Goal: Transaction & Acquisition: Book appointment/travel/reservation

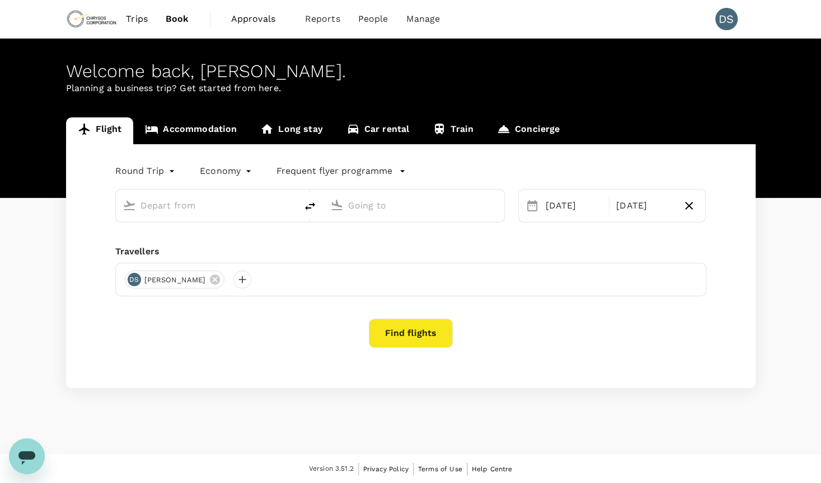
type input "Vancouver Intl (YVR)"
type input "Toronto [PERSON_NAME] Intl (YYZ)"
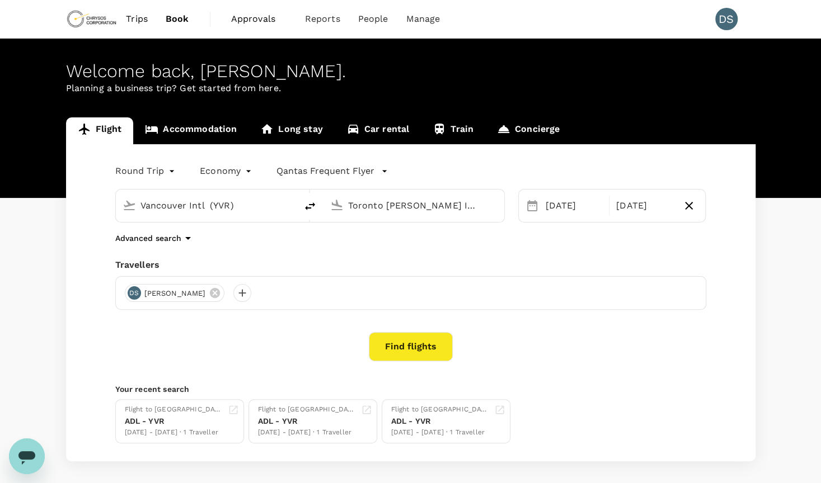
click at [252, 15] on span "Approvals" at bounding box center [259, 18] width 56 height 13
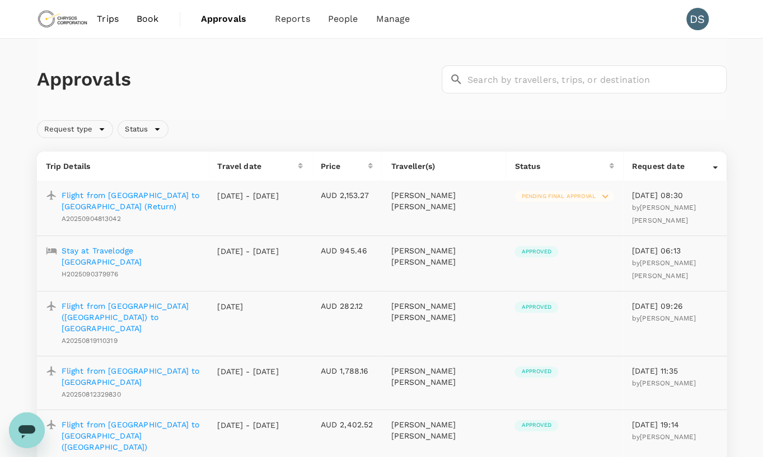
click at [149, 21] on span "Book" at bounding box center [148, 18] width 22 height 13
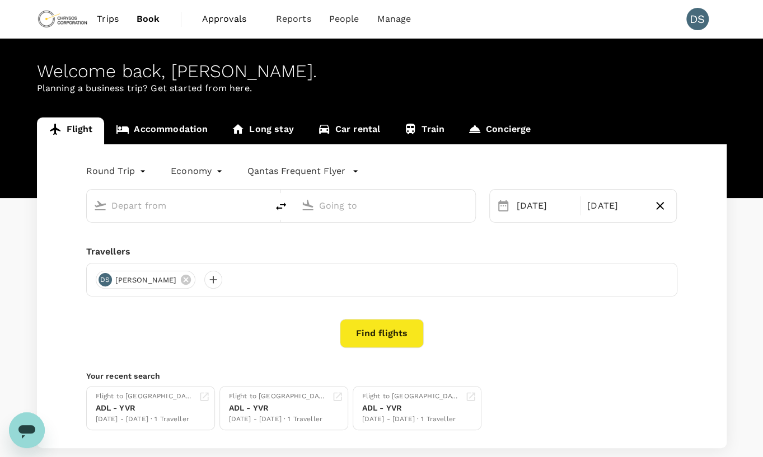
click at [150, 205] on input "text" at bounding box center [177, 205] width 133 height 17
type input "Vancouver Intl (YVR)"
type input "Toronto [PERSON_NAME] Intl (YYZ)"
type input "Vancouver Intl (YVR)"
type input "Toronto [PERSON_NAME] Intl (YYZ)"
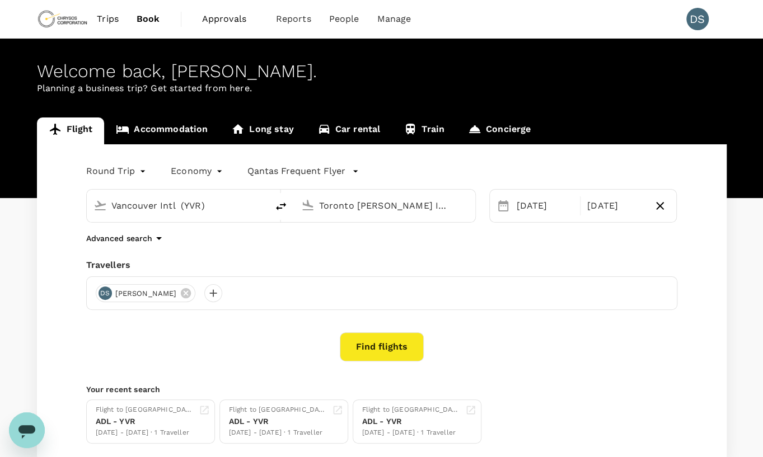
click at [401, 336] on button "Find flights" at bounding box center [382, 346] width 84 height 29
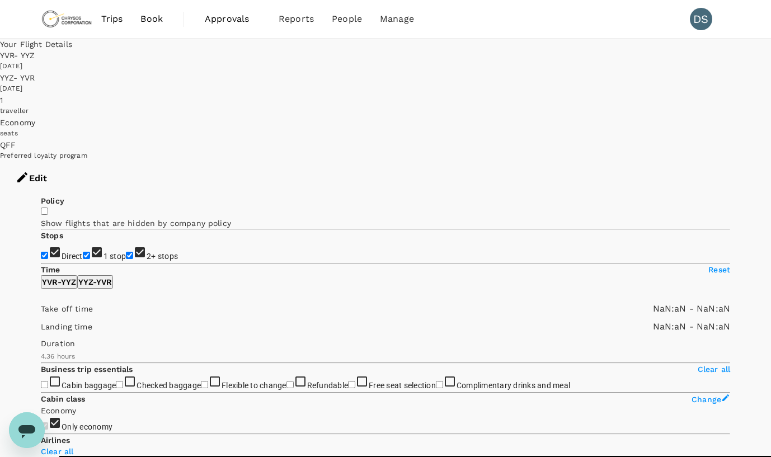
type input "AUD"
type input "1440"
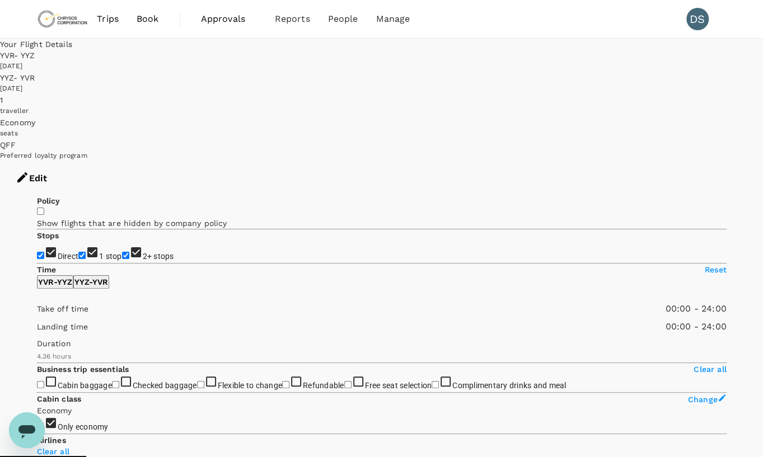
click at [122, 252] on input "2+ stops" at bounding box center [125, 255] width 7 height 7
checkbox input "false"
click at [78, 252] on input "1 stop" at bounding box center [81, 255] width 7 height 7
checkbox input "false"
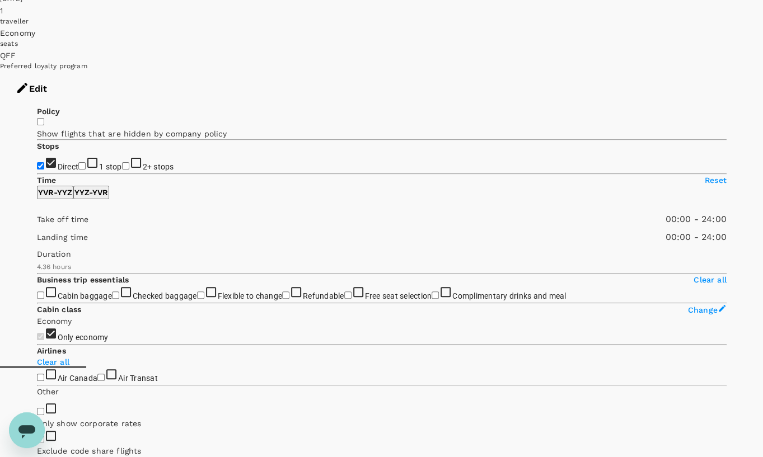
scroll to position [112, 0]
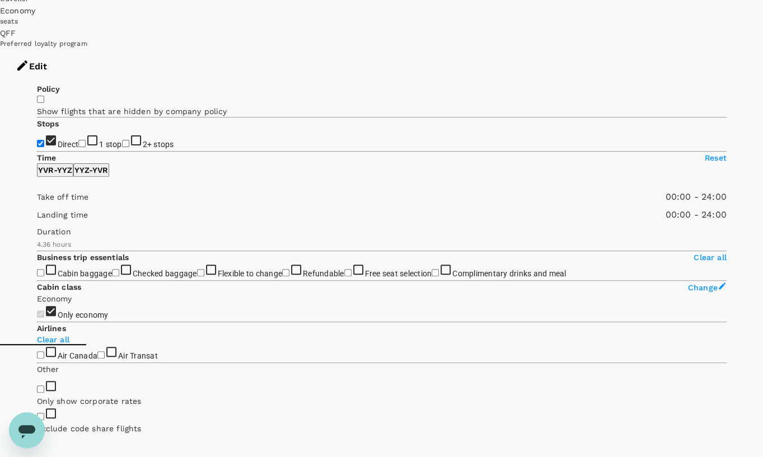
drag, startPoint x: 41, startPoint y: 217, endPoint x: 66, endPoint y: 206, distance: 26.8
click at [37, 204] on span at bounding box center [37, 204] width 0 height 0
type input "840"
drag, startPoint x: 39, startPoint y: 218, endPoint x: 138, endPoint y: 215, distance: 99.6
click at [37, 204] on span at bounding box center [37, 204] width 0 height 0
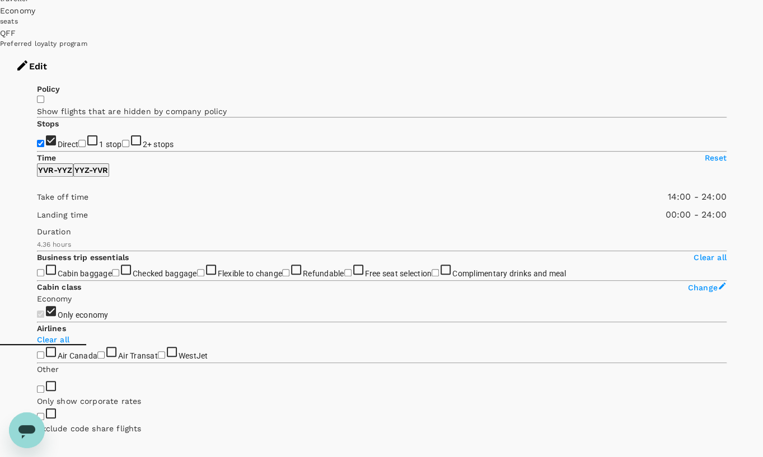
click at [37, 204] on span at bounding box center [37, 204] width 0 height 0
click at [108, 164] on p "YYZ - YVR" at bounding box center [91, 169] width 34 height 11
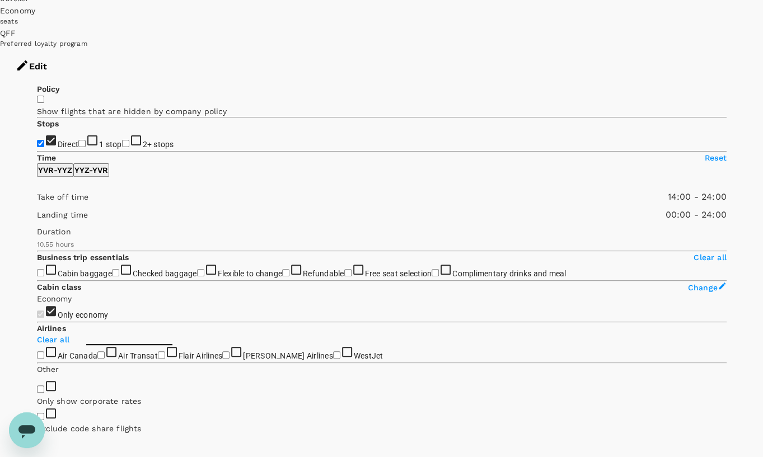
type input "810"
drag, startPoint x: 43, startPoint y: 216, endPoint x: 135, endPoint y: 215, distance: 92.3
click at [37, 204] on span at bounding box center [37, 204] width 0 height 0
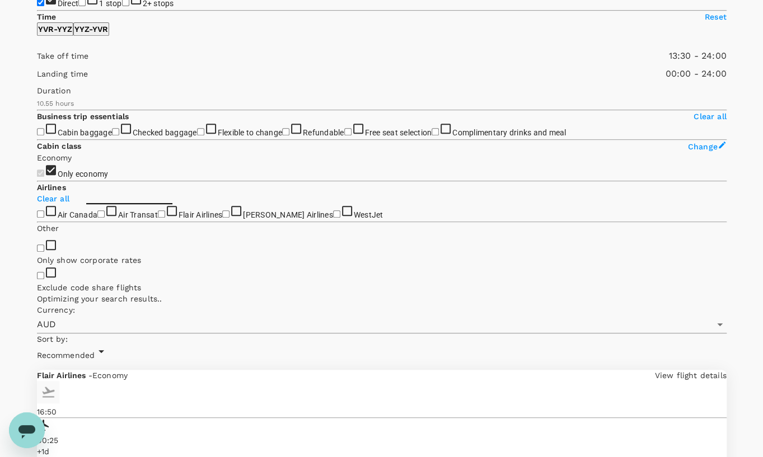
scroll to position [280, 0]
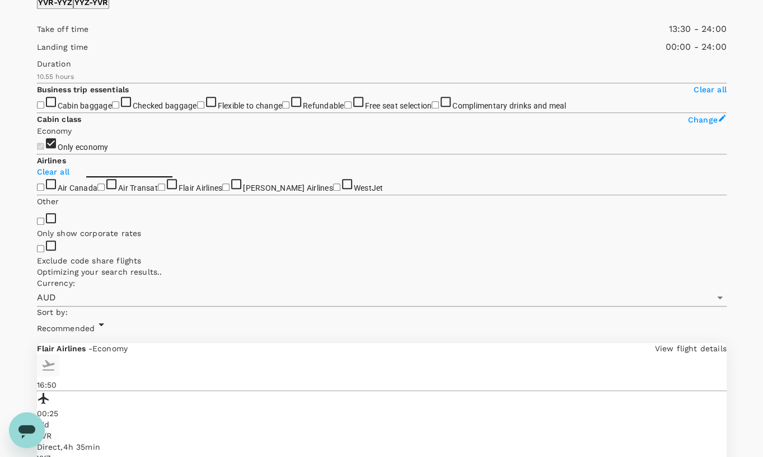
click at [44, 109] on input "Cabin baggage" at bounding box center [40, 104] width 7 height 7
checkbox input "true"
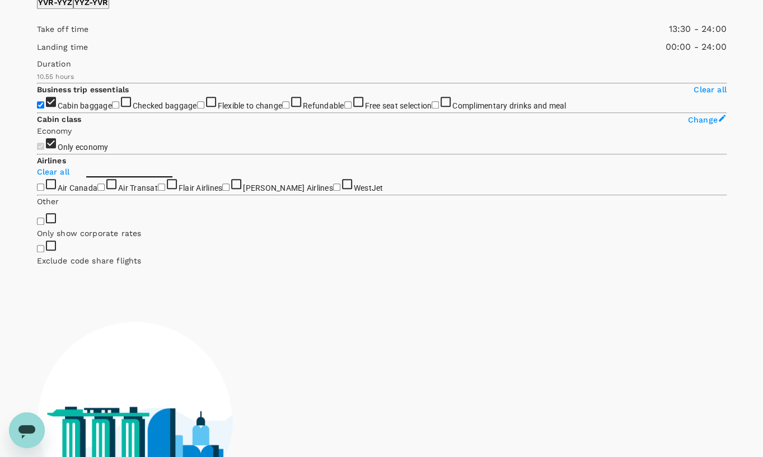
click at [112, 109] on input "Checked baggage" at bounding box center [115, 104] width 7 height 7
checkbox input "true"
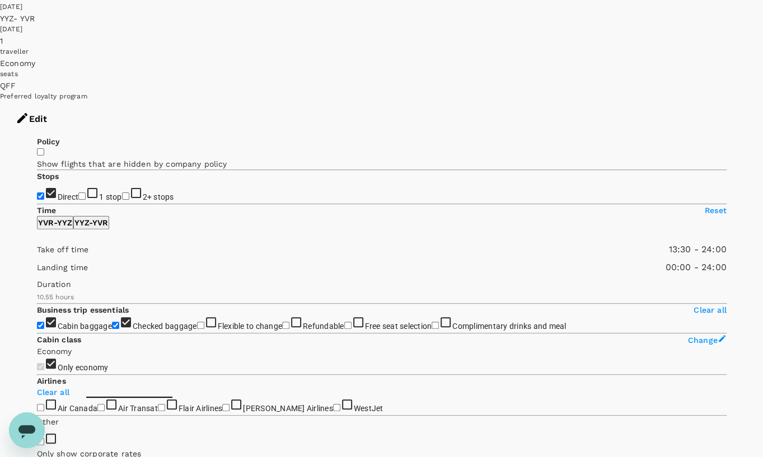
scroll to position [56, 0]
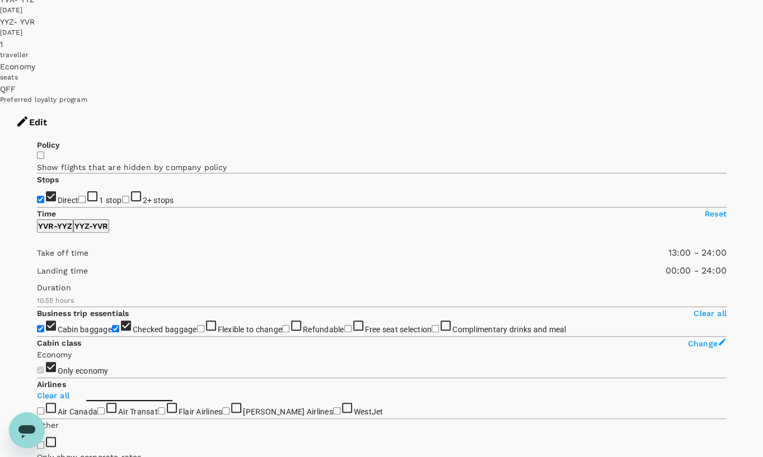
type input "750"
drag, startPoint x: 133, startPoint y: 274, endPoint x: 125, endPoint y: 274, distance: 7.3
click at [37, 260] on span at bounding box center [37, 260] width 0 height 0
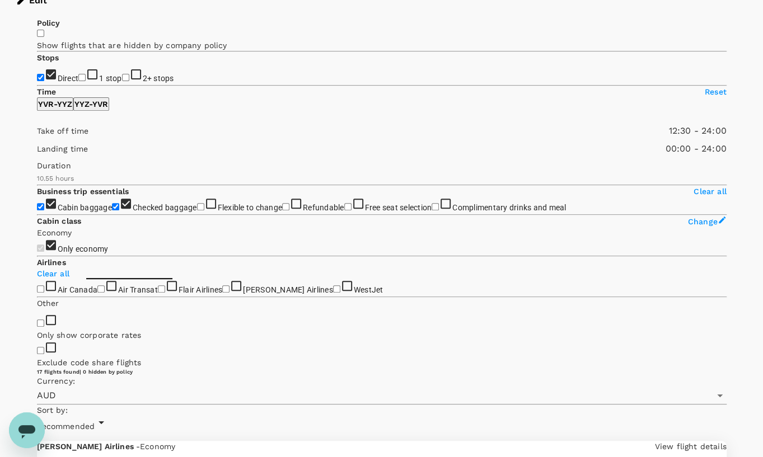
scroll to position [168, 0]
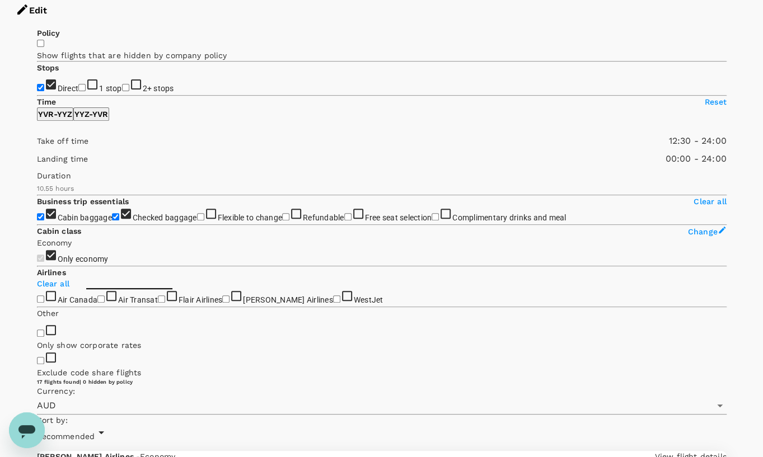
click at [72, 110] on p "YVR - YYZ" at bounding box center [55, 114] width 34 height 11
type input "1020"
drag, startPoint x: 204, startPoint y: 163, endPoint x: 159, endPoint y: 165, distance: 45.4
click at [37, 148] on span at bounding box center [37, 148] width 0 height 0
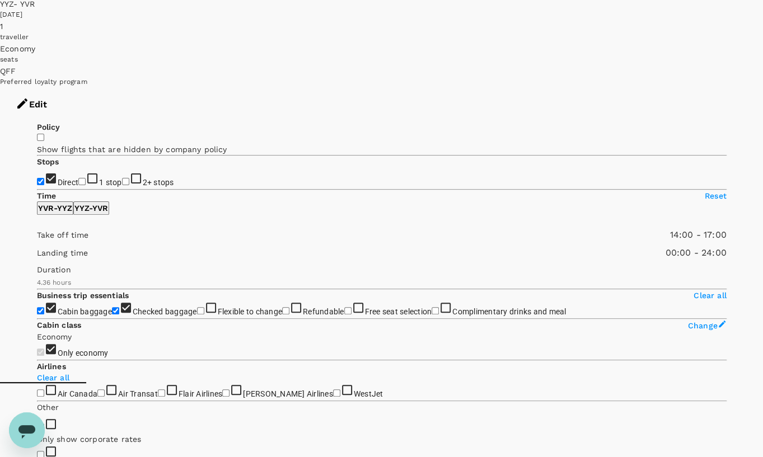
scroll to position [56, 0]
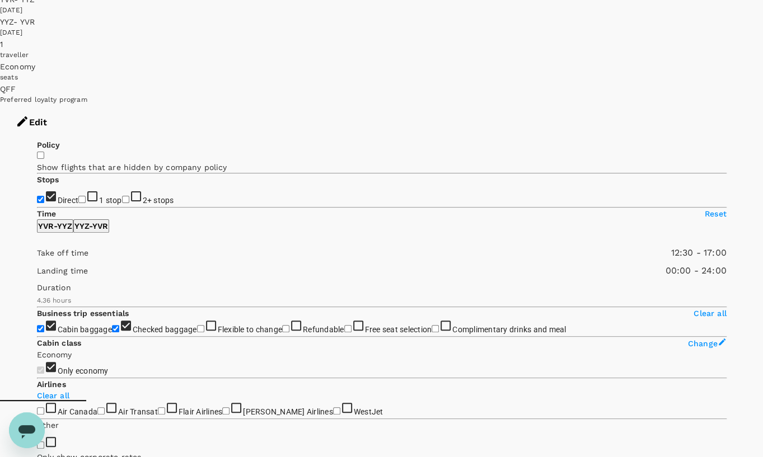
type input "720"
drag, startPoint x: 138, startPoint y: 275, endPoint x: 122, endPoint y: 277, distance: 16.4
click at [37, 260] on span at bounding box center [37, 260] width 0 height 0
type input "900"
drag, startPoint x: 156, startPoint y: 276, endPoint x: 143, endPoint y: 276, distance: 12.9
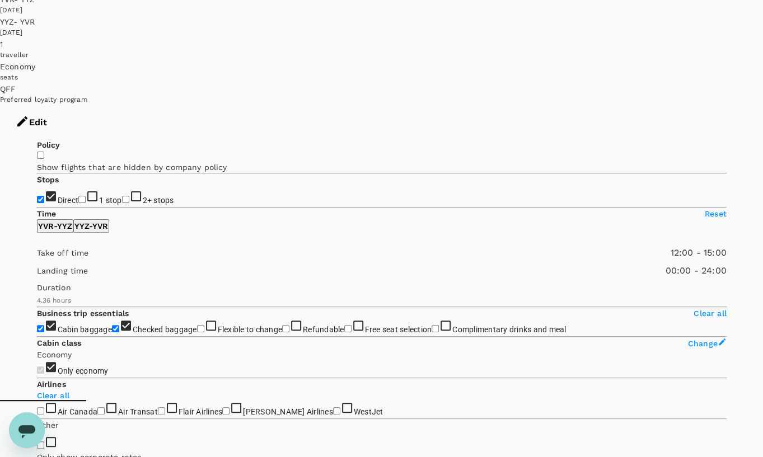
click at [37, 260] on span at bounding box center [37, 260] width 0 height 0
type input "660"
drag, startPoint x: 123, startPoint y: 275, endPoint x: 116, endPoint y: 276, distance: 6.4
click at [37, 260] on span at bounding box center [37, 260] width 0 height 0
type input "870"
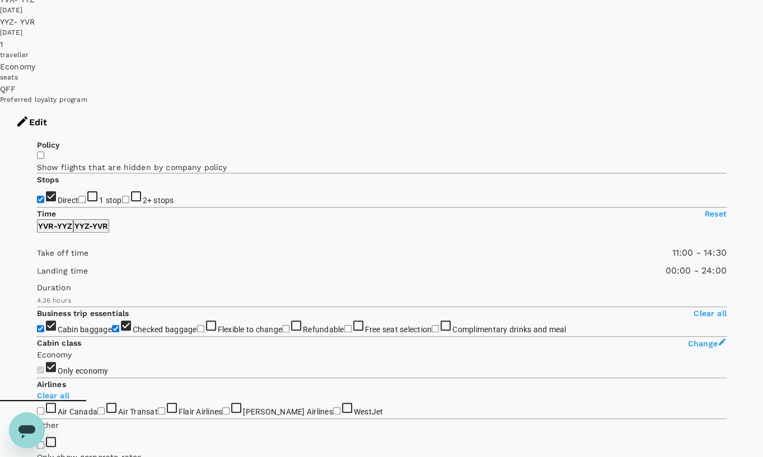
click at [37, 260] on span at bounding box center [37, 260] width 0 height 0
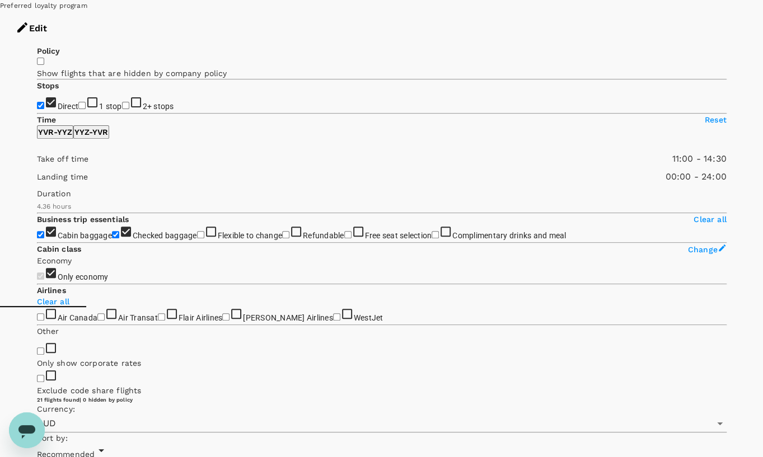
scroll to position [168, 0]
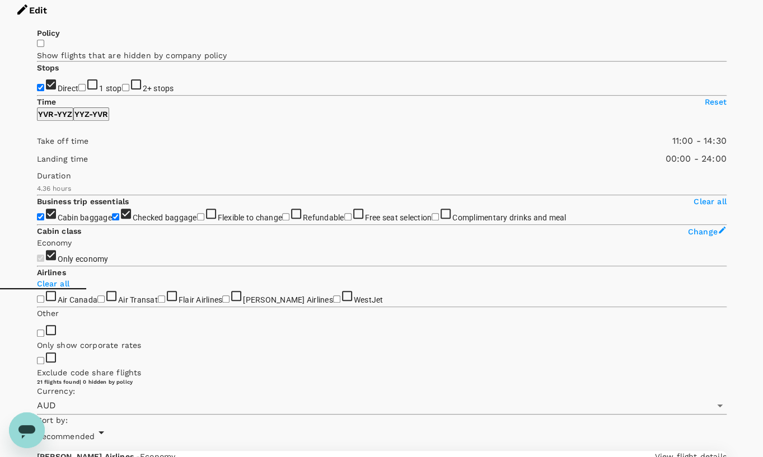
click at [108, 112] on p "YYZ - YVR" at bounding box center [91, 114] width 34 height 11
type input "1170"
drag, startPoint x: 204, startPoint y: 163, endPoint x: 176, endPoint y: 166, distance: 27.6
click at [37, 148] on span at bounding box center [37, 148] width 0 height 0
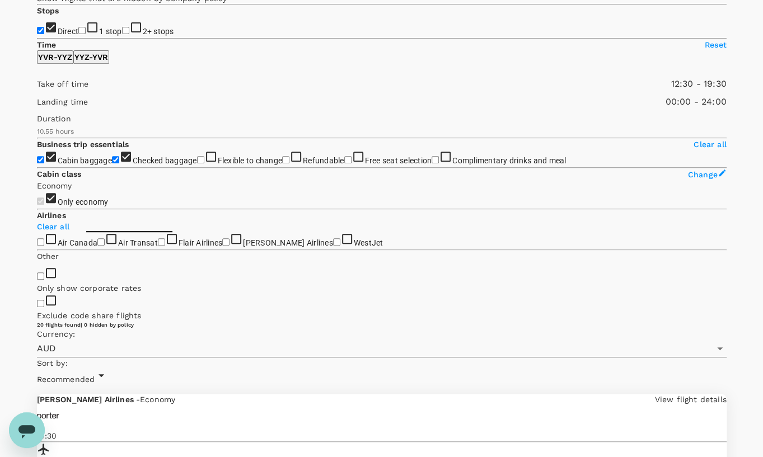
scroll to position [224, 0]
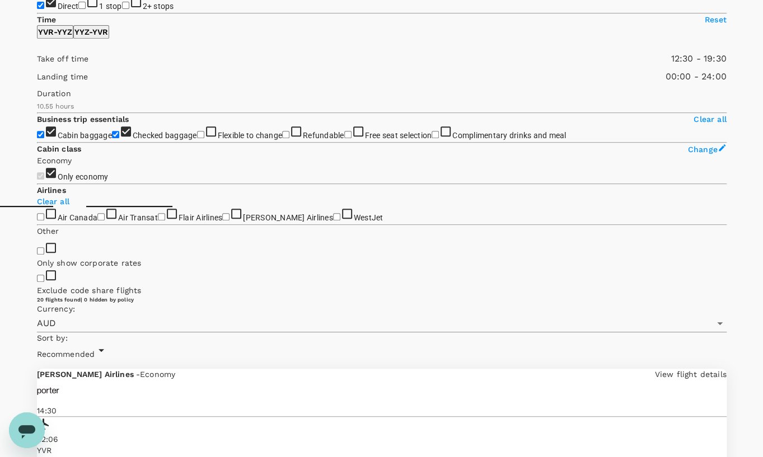
scroll to position [252, 0]
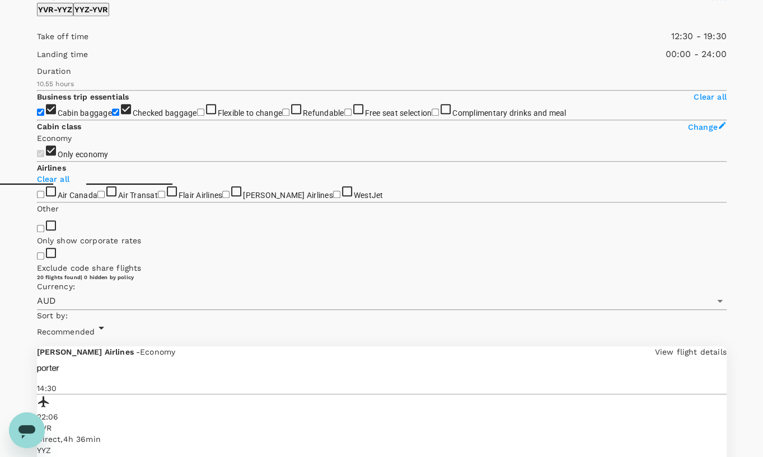
scroll to position [280, 0]
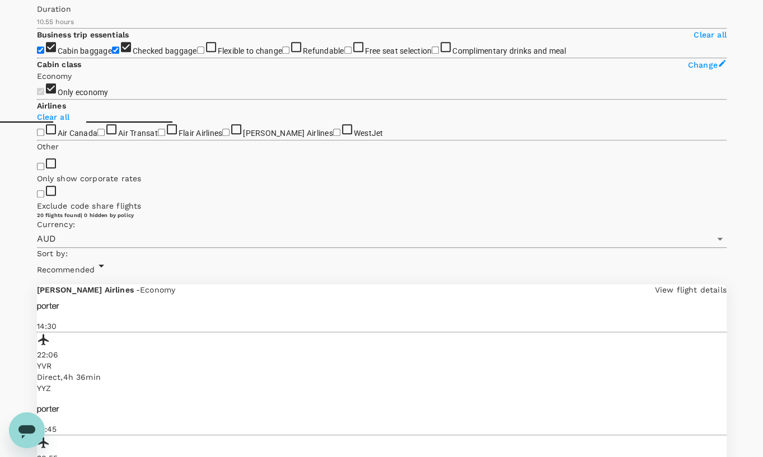
scroll to position [336, 0]
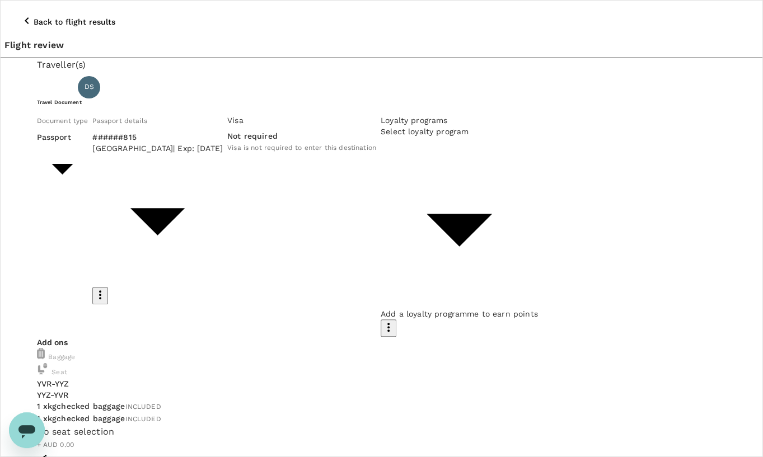
click at [48, 454] on icon "button" at bounding box center [44, 458] width 8 height 8
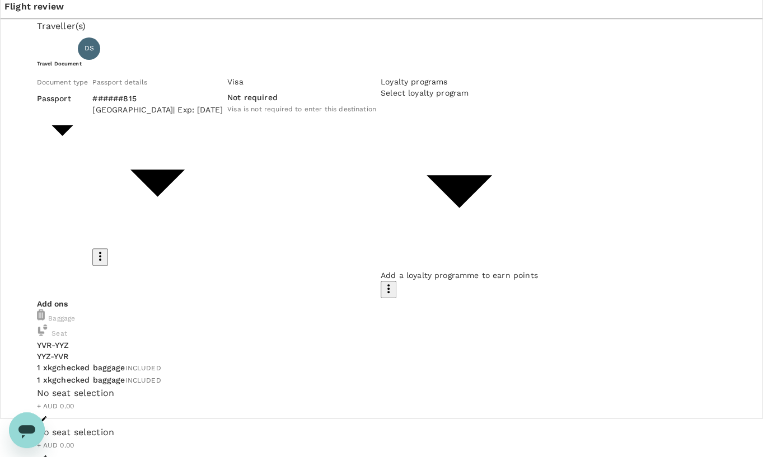
scroll to position [54, 0]
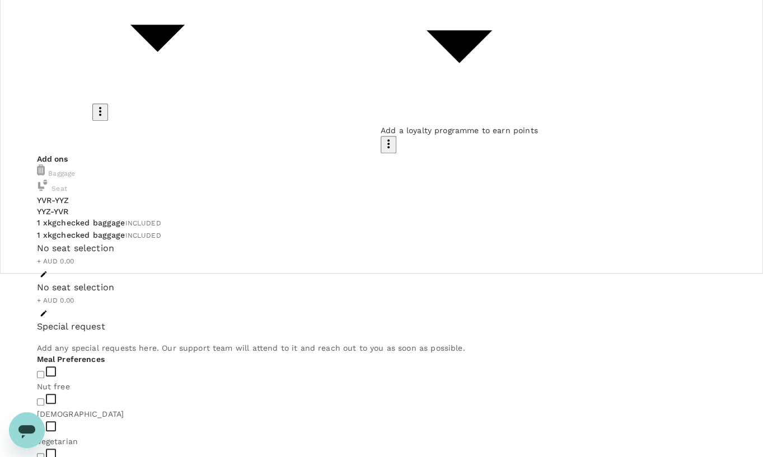
scroll to position [166, 0]
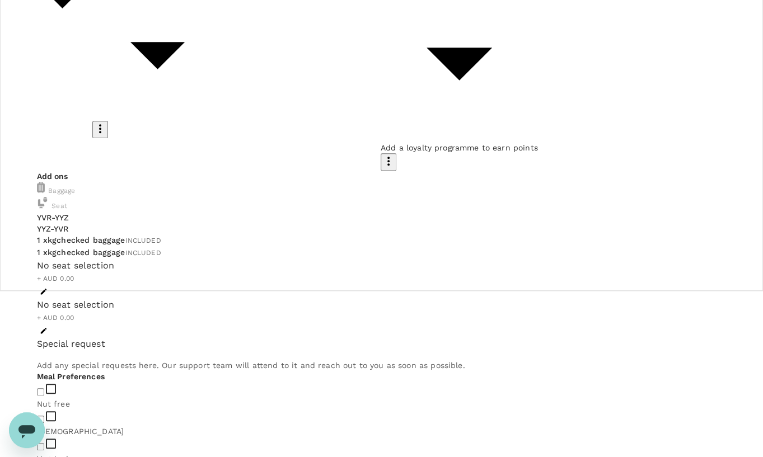
click at [37, 230] on div "Traveller(s) Traveller 1 : DS [PERSON_NAME] Travel Document Document type Passp…" at bounding box center [381, 285] width 689 height 787
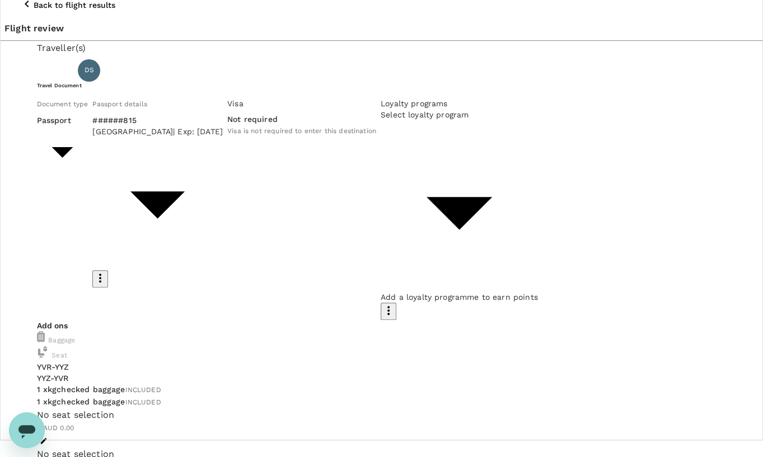
scroll to position [0, 0]
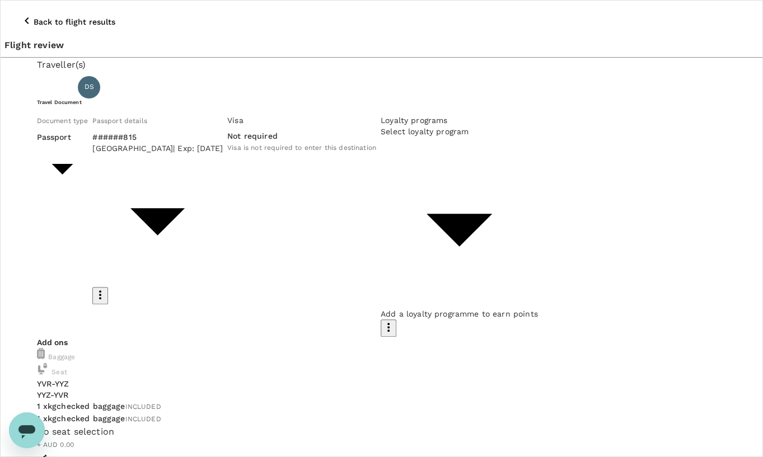
click at [25, 17] on icon "button" at bounding box center [27, 20] width 4 height 7
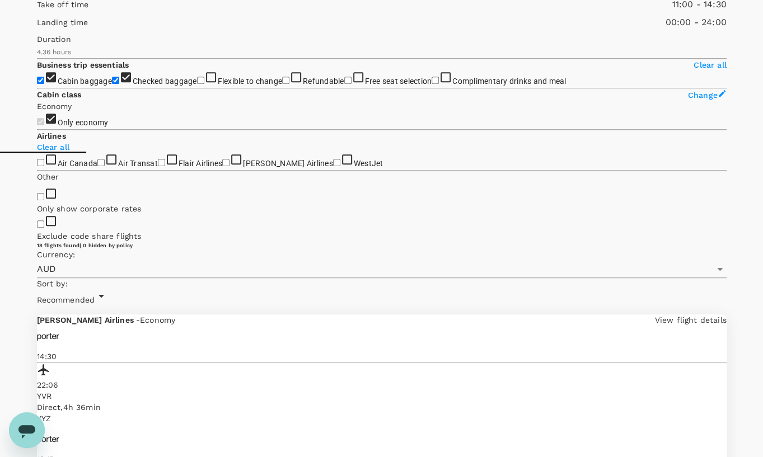
scroll to position [280, 0]
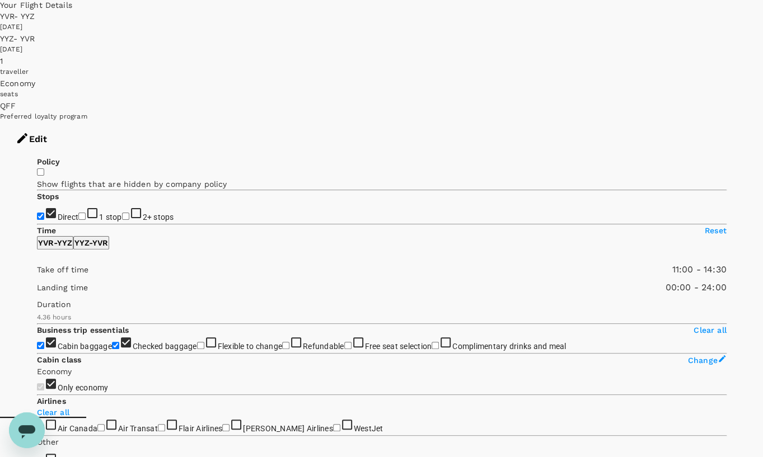
scroll to position [0, 0]
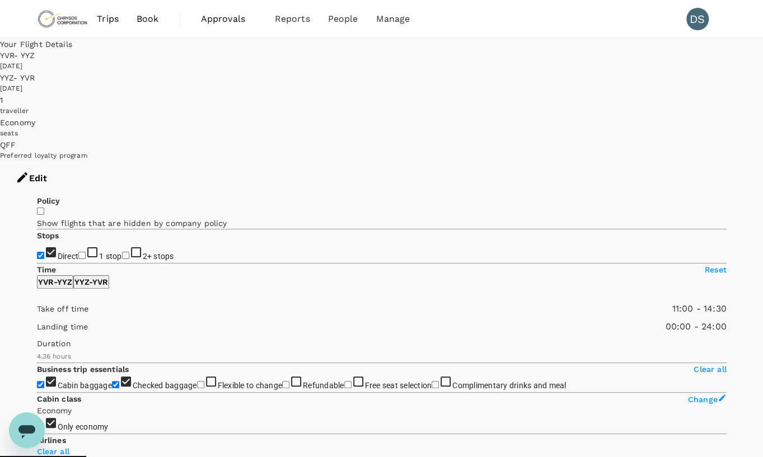
click at [371, 61] on div "[DATE]" at bounding box center [381, 66] width 763 height 11
click at [63, 162] on button "Edit" at bounding box center [31, 179] width 63 height 34
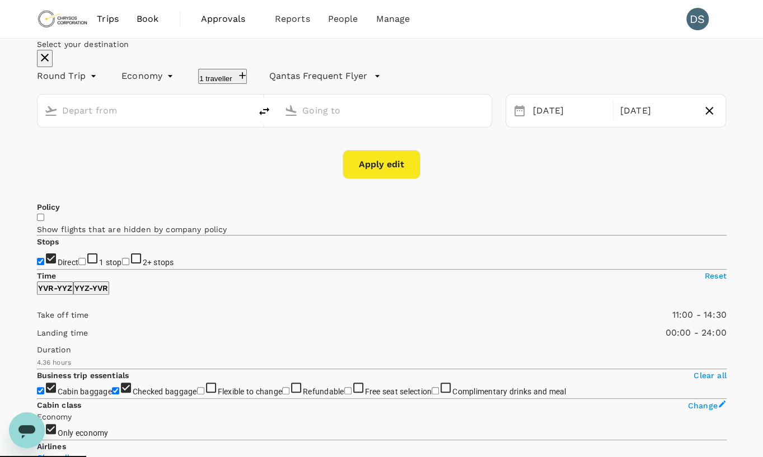
type input "Vancouver Intl (YVR)"
type input "Toronto [PERSON_NAME] Intl (YYZ)"
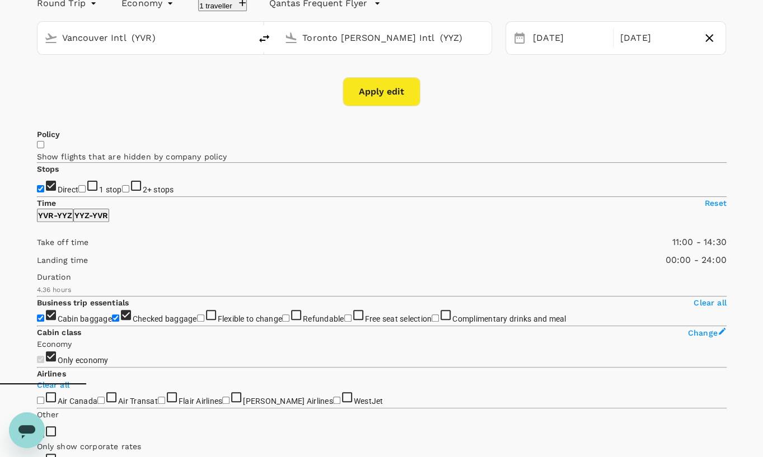
scroll to position [56, 0]
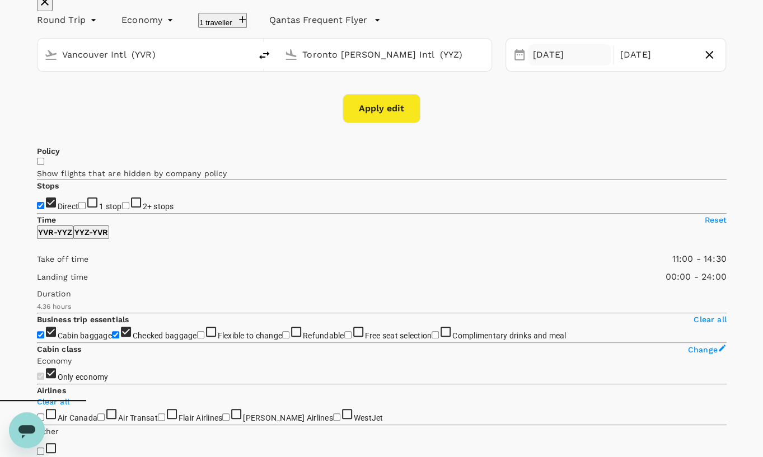
click at [544, 66] on div "[DATE]" at bounding box center [569, 55] width 82 height 22
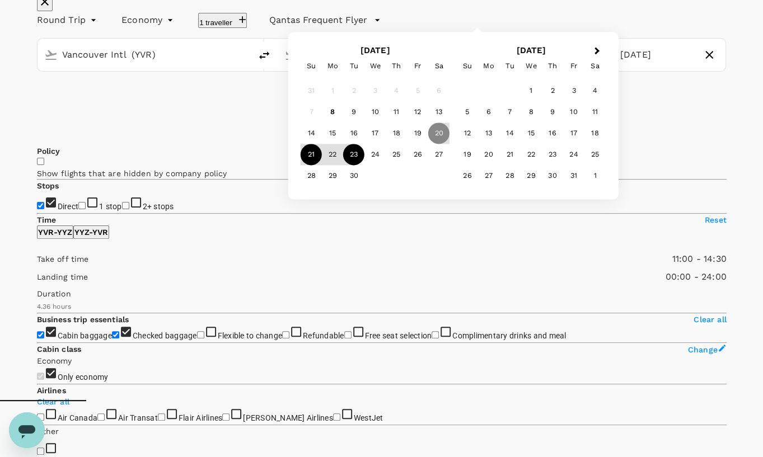
click at [322, 166] on div "21" at bounding box center [310, 154] width 21 height 21
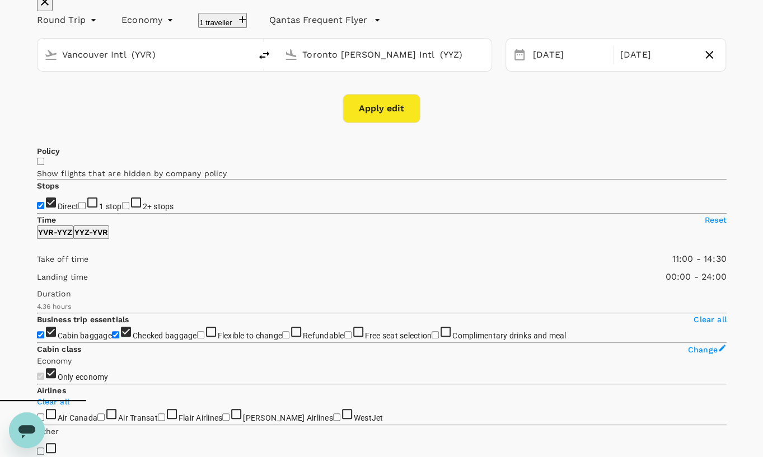
click at [266, 123] on div "Select your destination Round Trip roundtrip Economy economy 1 traveller Qantas…" at bounding box center [381, 53] width 689 height 140
click at [378, 123] on button "Apply edit" at bounding box center [381, 108] width 78 height 29
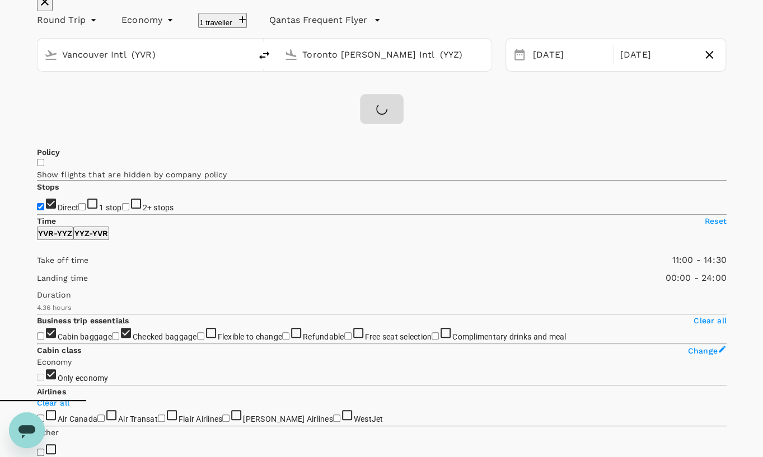
checkbox input "false"
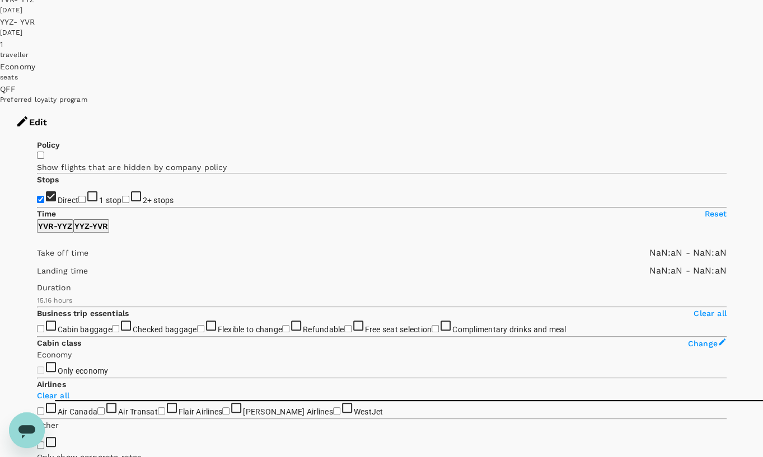
type input "1440"
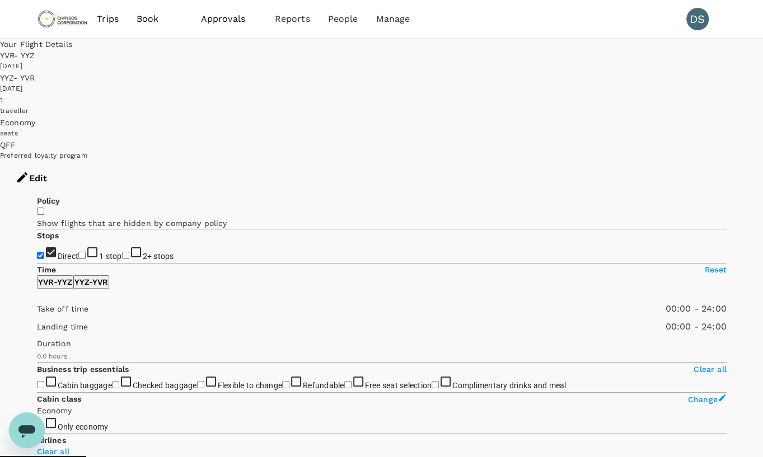
type input "276"
checkbox input "true"
type input "475"
type input "870"
drag, startPoint x: 39, startPoint y: 334, endPoint x: 139, endPoint y: 328, distance: 100.3
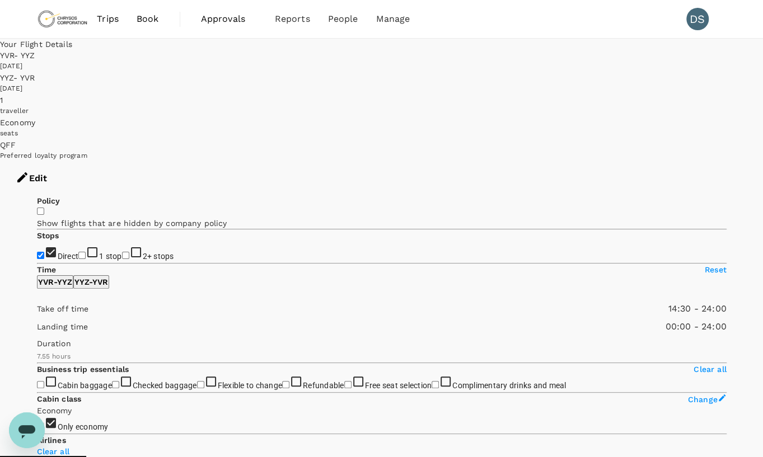
click at [37, 316] on span at bounding box center [37, 316] width 0 height 0
type input "AUD"
type input "720"
drag, startPoint x: 144, startPoint y: 331, endPoint x: 123, endPoint y: 331, distance: 21.8
click at [37, 316] on span at bounding box center [37, 316] width 0 height 0
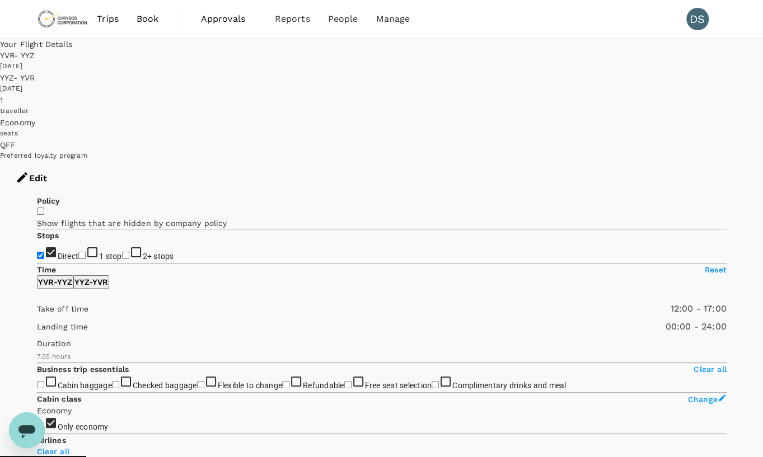
type input "990"
drag, startPoint x: 208, startPoint y: 327, endPoint x: 153, endPoint y: 330, distance: 54.9
click at [37, 316] on span at bounding box center [37, 316] width 0 height 0
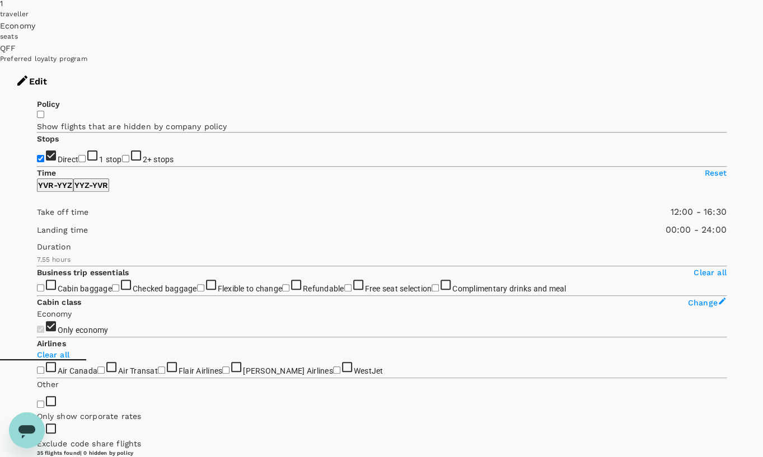
scroll to position [112, 0]
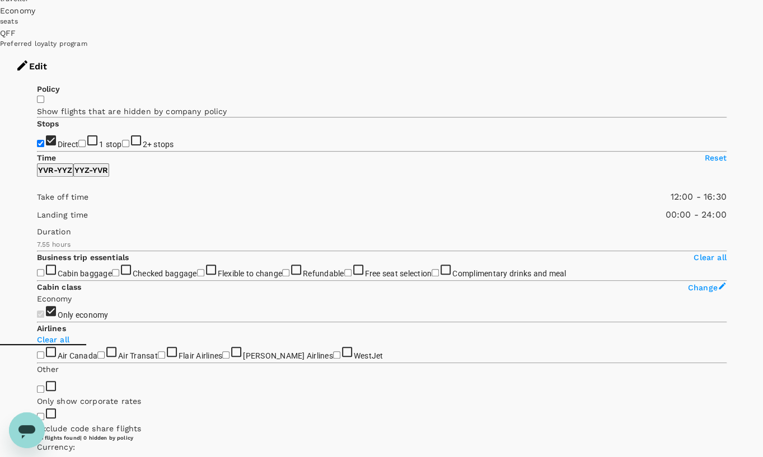
click at [108, 164] on p "YYZ - YVR" at bounding box center [91, 169] width 34 height 11
type input "810"
drag, startPoint x: 41, startPoint y: 219, endPoint x: 133, endPoint y: 220, distance: 91.7
click at [37, 204] on span at bounding box center [37, 204] width 0 height 0
click at [41, 276] on input "Cabin baggage" at bounding box center [40, 272] width 7 height 7
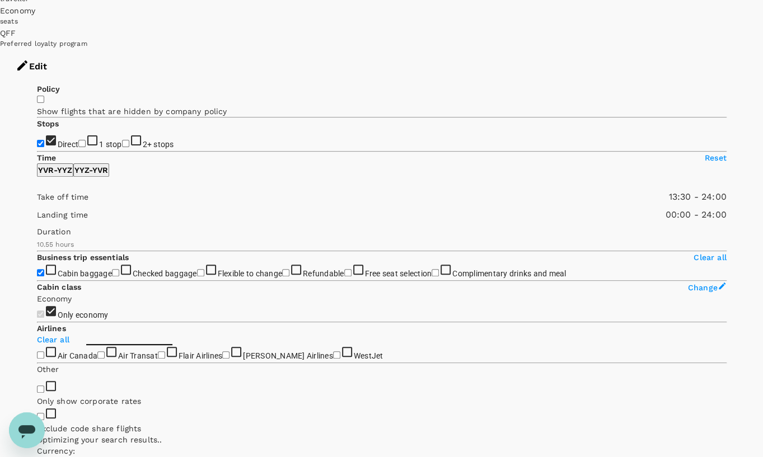
checkbox input "true"
click at [112, 276] on input "Checked baggage" at bounding box center [115, 272] width 7 height 7
checkbox input "true"
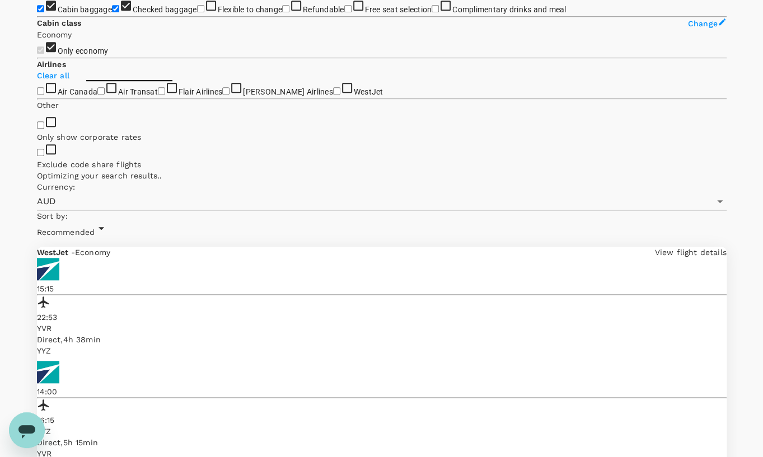
scroll to position [392, 0]
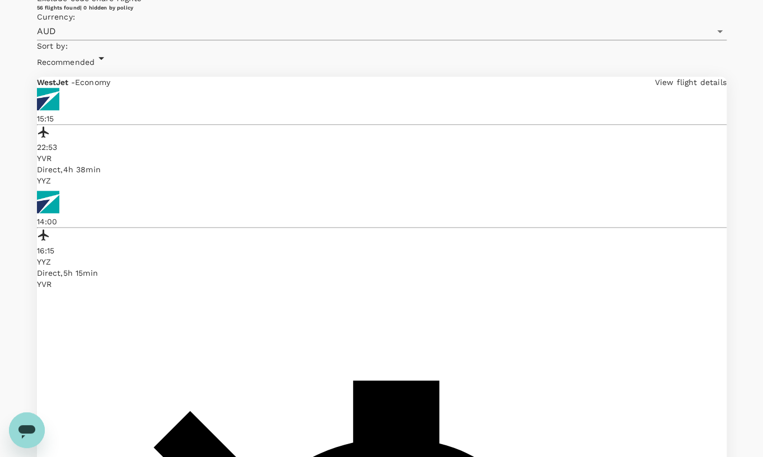
scroll to position [559, 0]
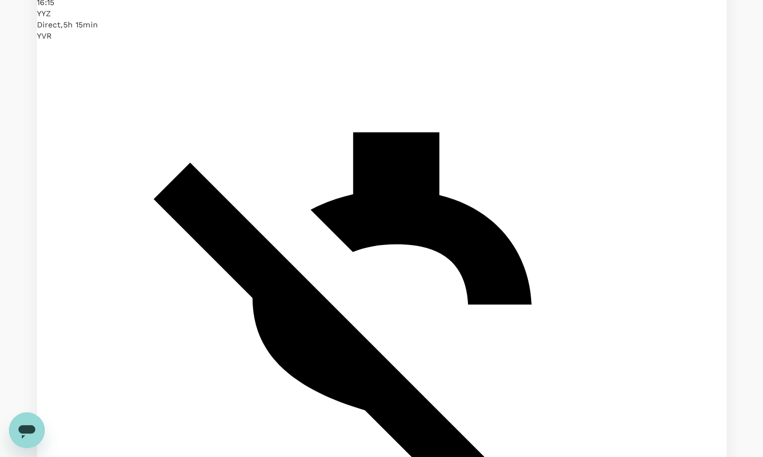
scroll to position [791, 0]
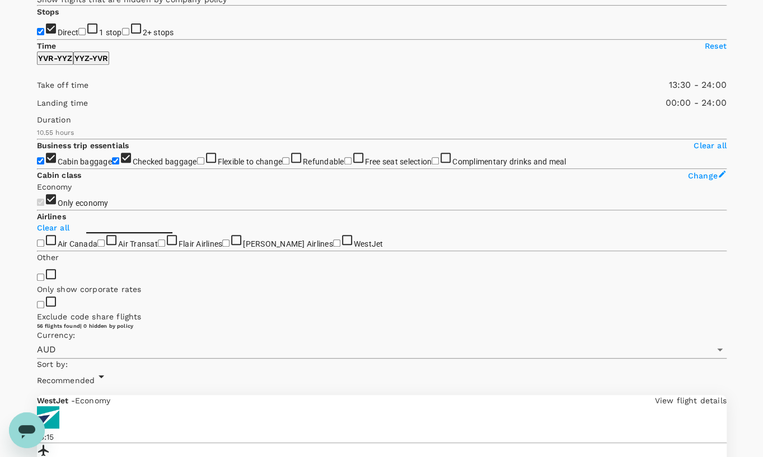
scroll to position [232, 0]
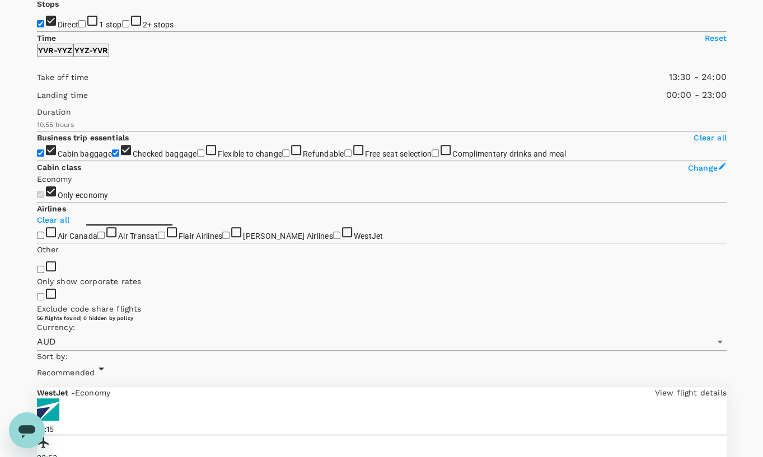
type input "1440"
click at [37, 102] on span at bounding box center [37, 102] width 0 height 0
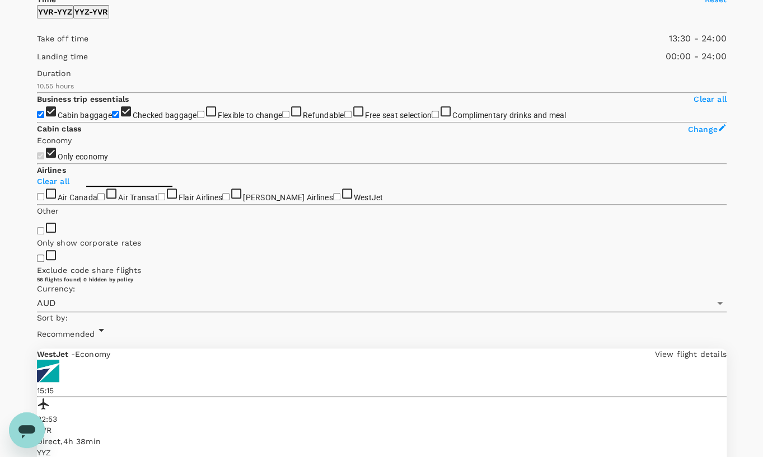
scroll to position [168, 0]
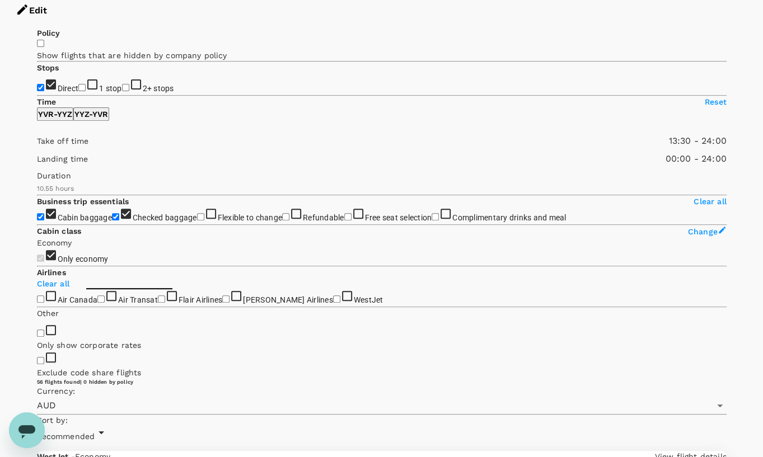
click at [72, 109] on p "YVR - YYZ" at bounding box center [55, 114] width 34 height 11
type input "1200"
drag, startPoint x: 204, startPoint y: 213, endPoint x: 180, endPoint y: 211, distance: 23.6
click at [37, 166] on span at bounding box center [37, 166] width 0 height 0
type input "AUD"
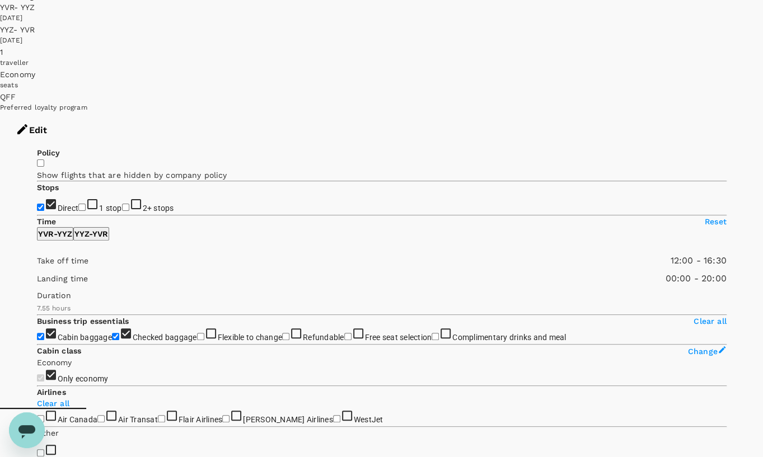
scroll to position [0, 0]
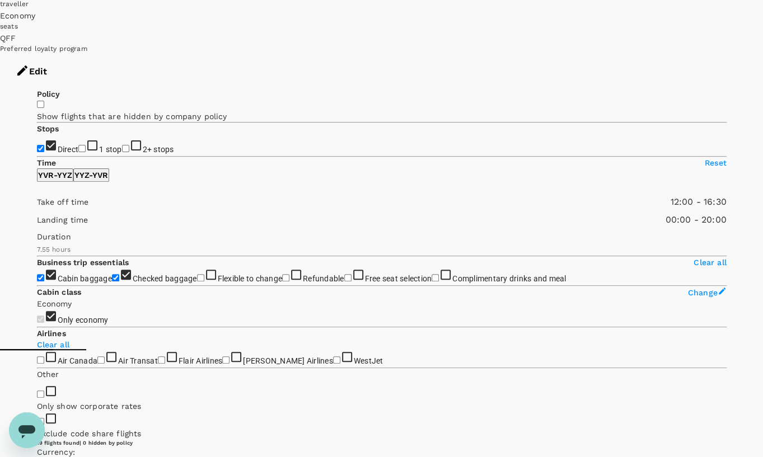
scroll to position [117, 0]
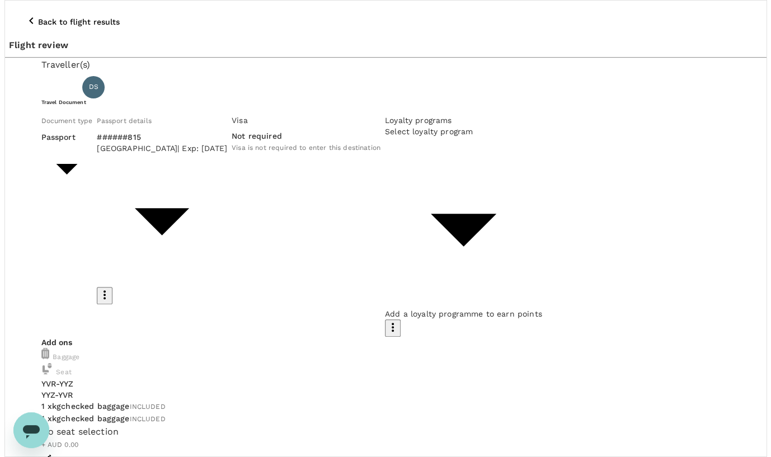
scroll to position [54, 0]
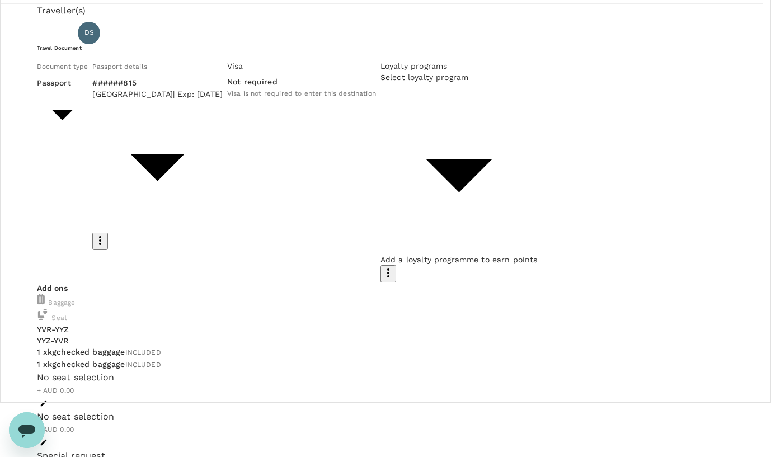
type input "9c4289b1-14a3-4119-8736-521306e5ca8f"
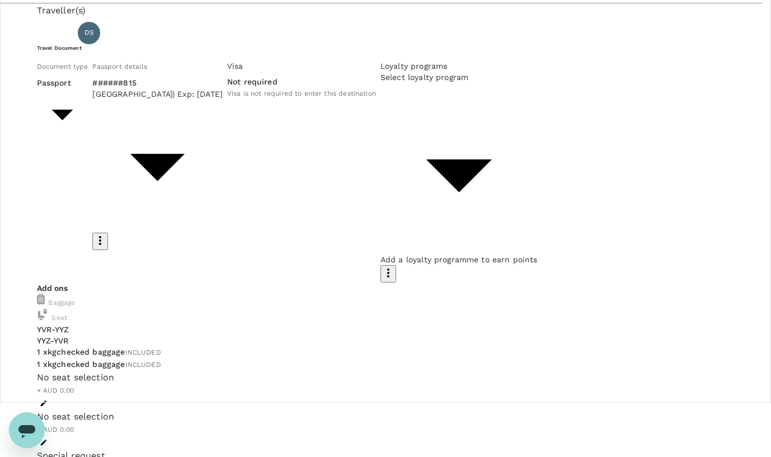
type textarea "Toronto visit 2 nights in [GEOGRAPHIC_DATA] with [PERSON_NAME] while in [GEOGRA…"
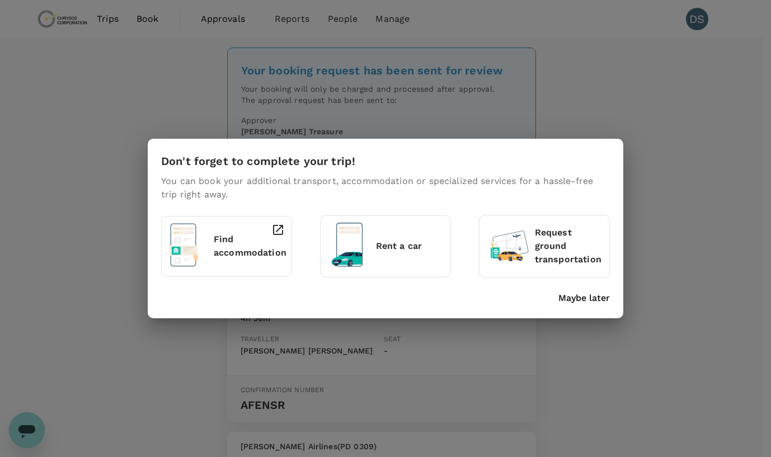
click at [223, 241] on p "Find accommodation" at bounding box center [250, 246] width 73 height 27
click at [583, 296] on p "Maybe later" at bounding box center [583, 297] width 51 height 13
